Goal: Task Accomplishment & Management: Use online tool/utility

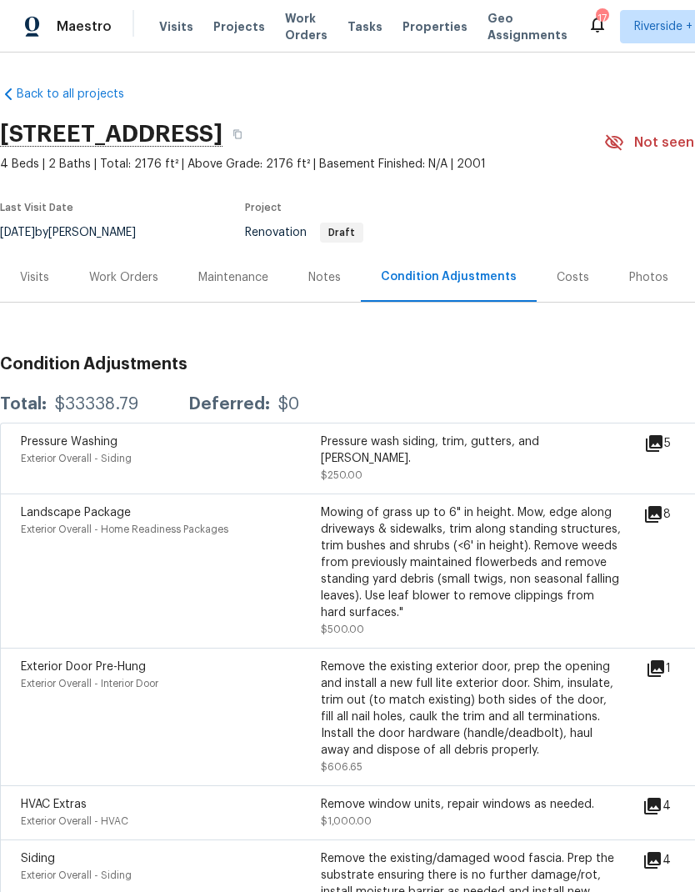
click at [348, 31] on span "Tasks" at bounding box center [365, 27] width 35 height 12
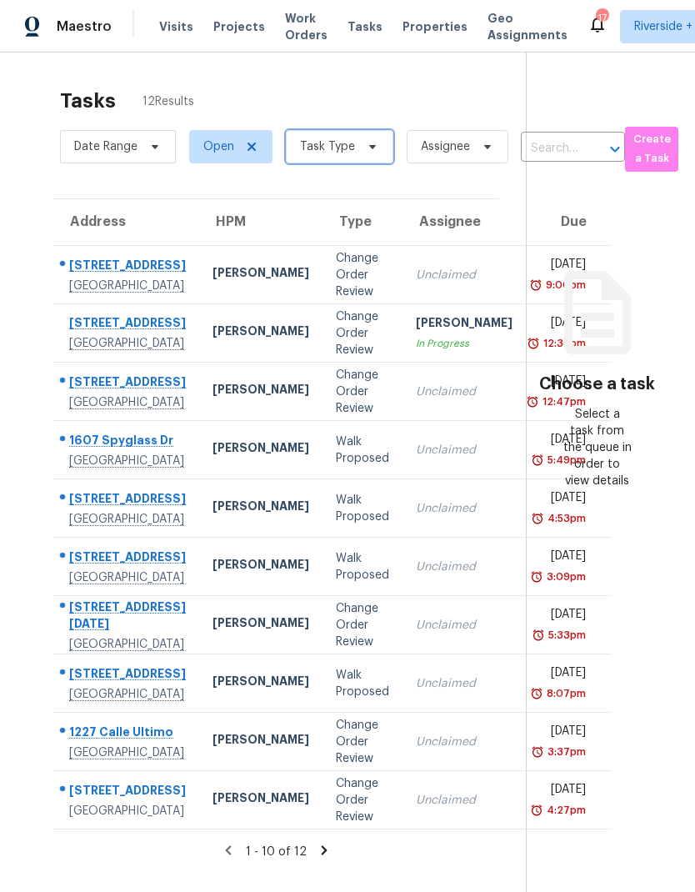
click at [369, 142] on icon at bounding box center [372, 146] width 13 height 13
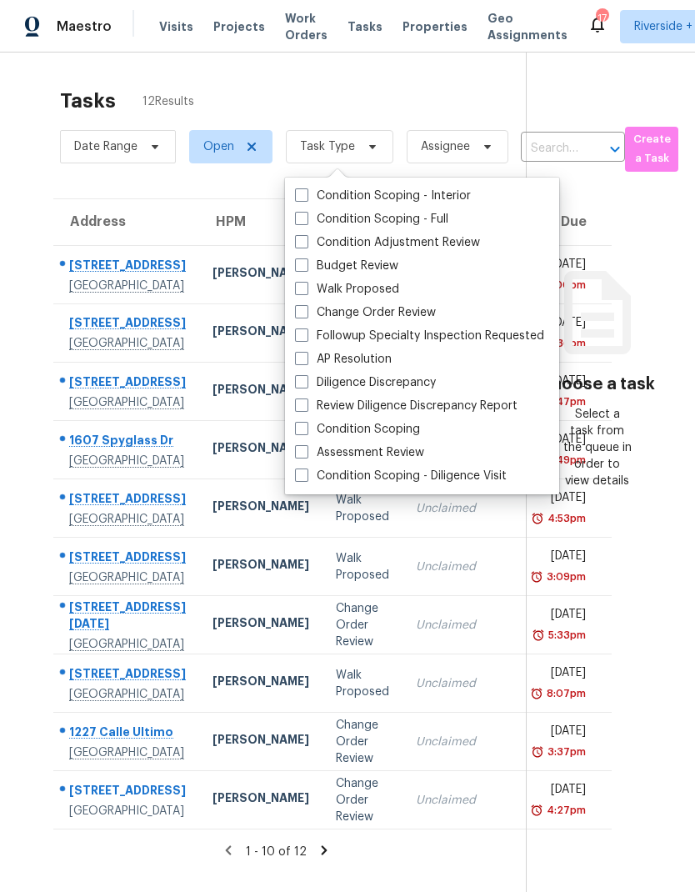
click at [303, 260] on span at bounding box center [301, 264] width 13 height 13
click at [303, 260] on input "Budget Review" at bounding box center [300, 263] width 11 height 11
checkbox input "true"
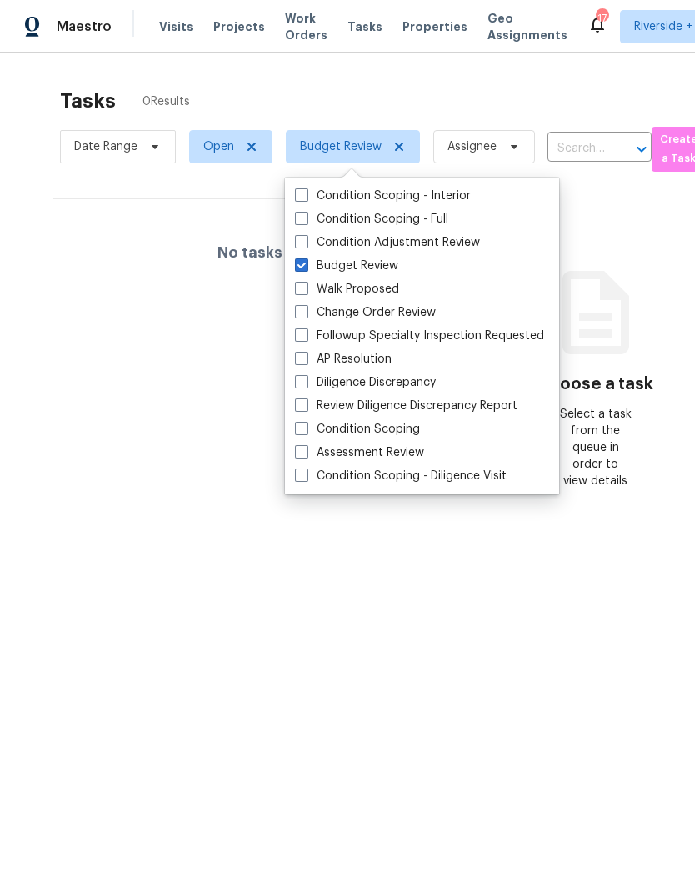
click at [141, 346] on section "Tasks 0 Results Date Range Open Budget Review Assignee ​ Create a Task No tasks…" at bounding box center [274, 511] width 495 height 865
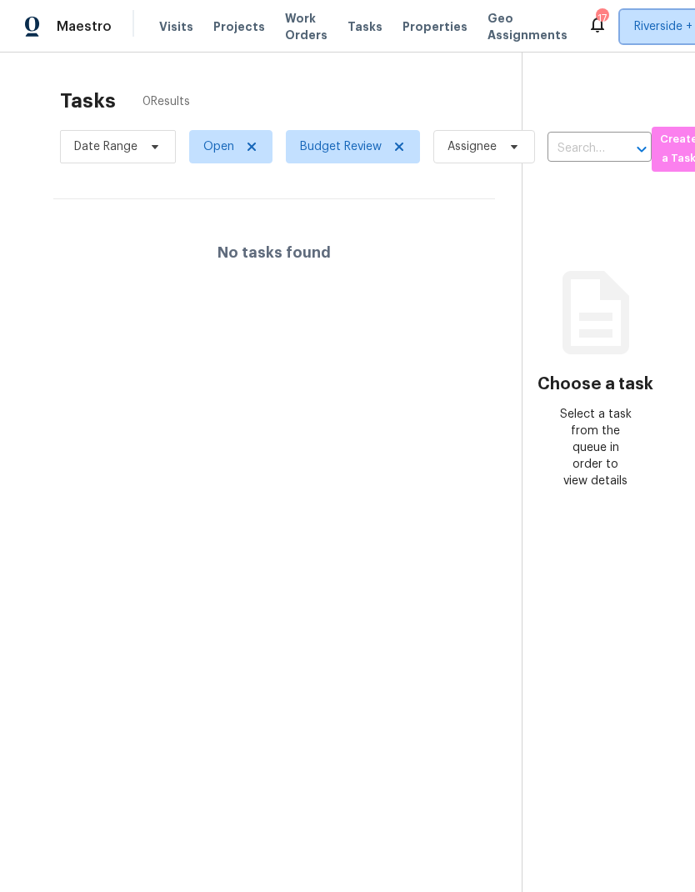
click at [641, 24] on span "Riverside + 1" at bounding box center [667, 26] width 67 height 17
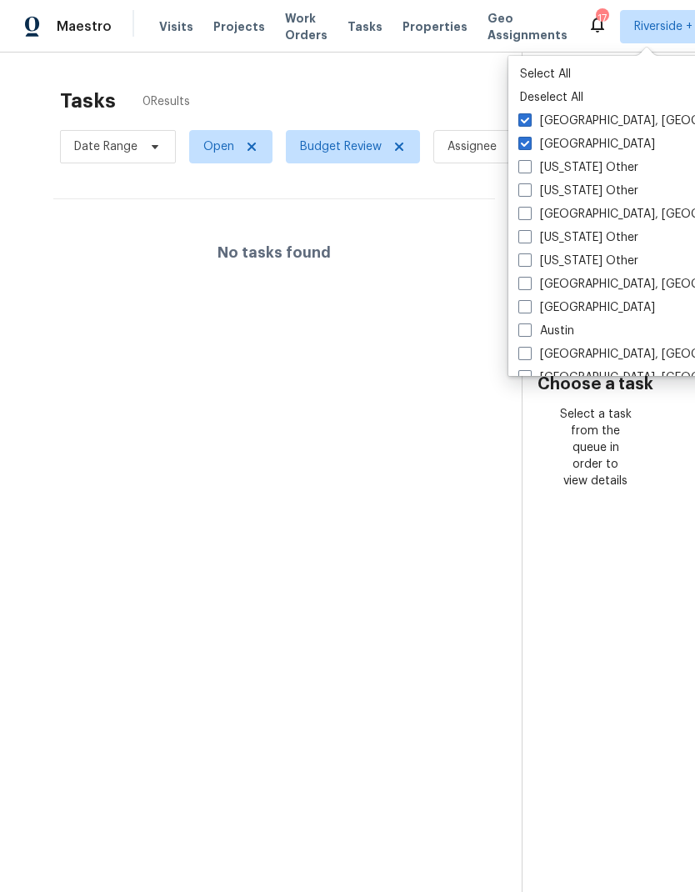
click at [533, 113] on label "[GEOGRAPHIC_DATA], [GEOGRAPHIC_DATA]" at bounding box center [647, 121] width 258 height 17
click at [529, 113] on input "[GEOGRAPHIC_DATA], [GEOGRAPHIC_DATA]" at bounding box center [523, 118] width 11 height 11
checkbox input "false"
click at [621, 571] on div at bounding box center [347, 446] width 695 height 892
